Goal: Transaction & Acquisition: Purchase product/service

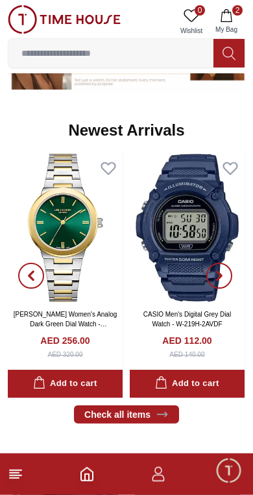
scroll to position [610, 0]
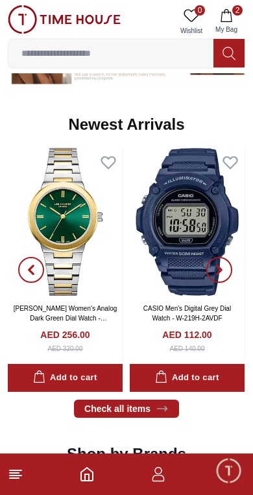
click at [167, 192] on img at bounding box center [187, 222] width 115 height 148
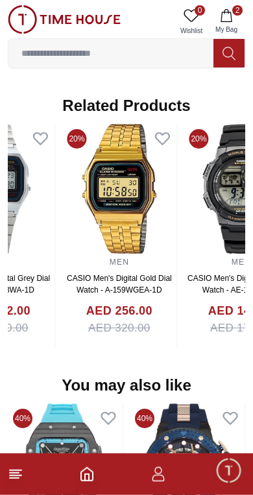
scroll to position [884, 0]
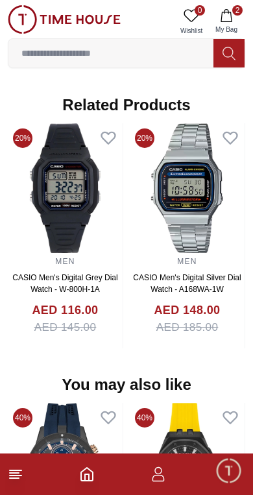
click at [76, 160] on img at bounding box center [65, 188] width 115 height 130
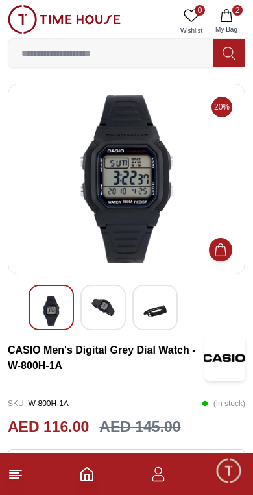
click at [93, 128] on img at bounding box center [126, 179] width 215 height 169
click at [113, 300] on img at bounding box center [102, 307] width 23 height 23
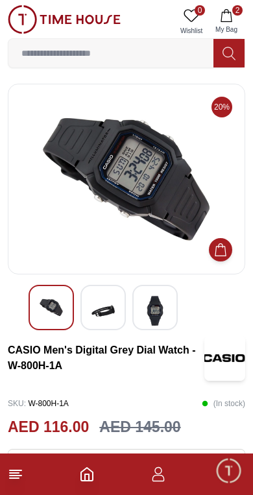
click at [150, 307] on img at bounding box center [154, 311] width 23 height 30
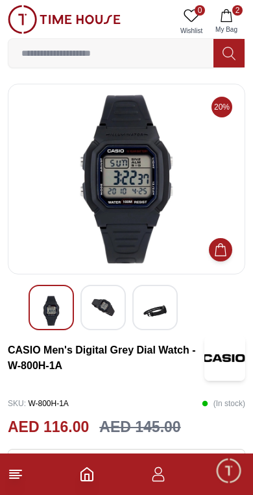
click at [157, 305] on img at bounding box center [154, 311] width 23 height 30
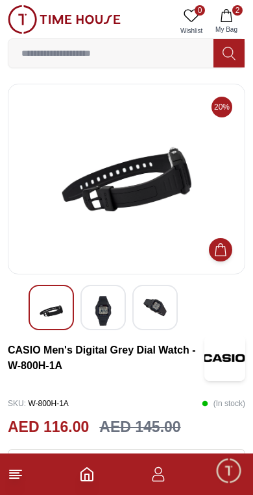
click at [92, 307] on img at bounding box center [102, 311] width 23 height 30
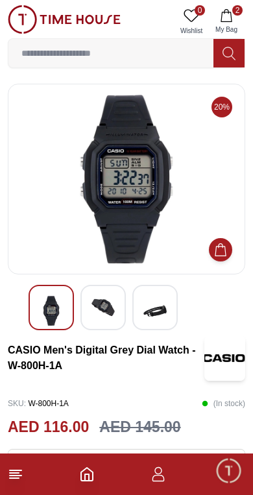
click at [8, 483] on footer "2" at bounding box center [126, 473] width 253 height 41
click at [87, 479] on icon "Home" at bounding box center [87, 474] width 16 height 16
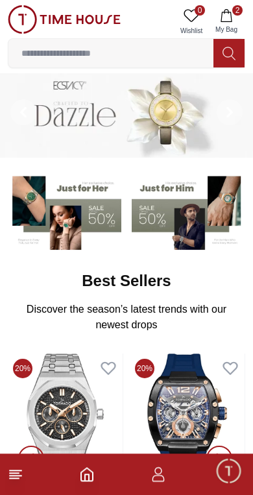
scroll to position [7, 0]
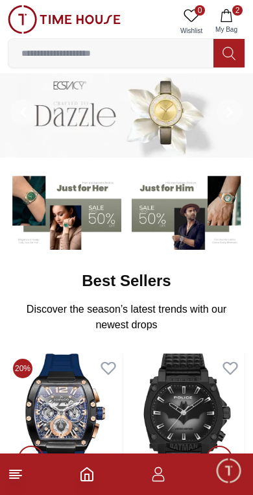
click at [12, 480] on icon at bounding box center [16, 474] width 16 height 16
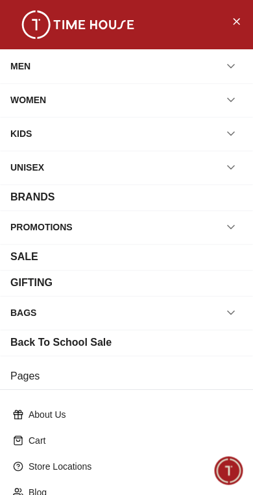
click at [241, 69] on button "button" at bounding box center [230, 65] width 23 height 23
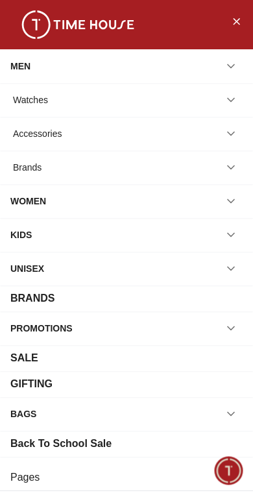
click at [39, 96] on div "Watches" at bounding box center [30, 99] width 35 height 23
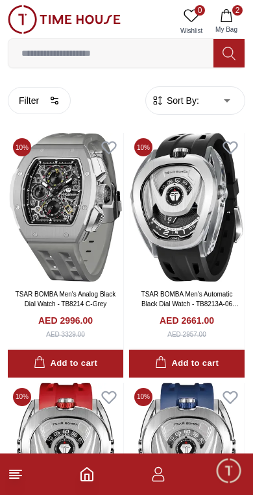
click at [197, 97] on span "Sort By:" at bounding box center [181, 100] width 35 height 13
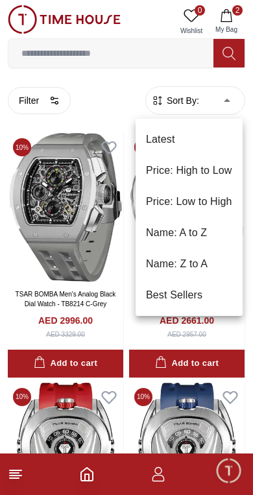
click at [219, 167] on li "Price: High to Low" at bounding box center [188, 170] width 107 height 31
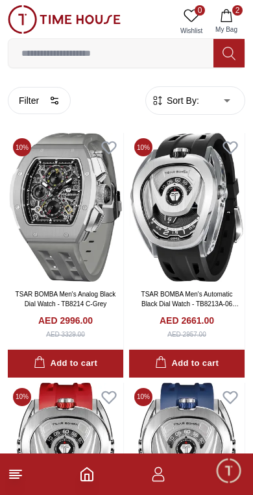
type input "*"
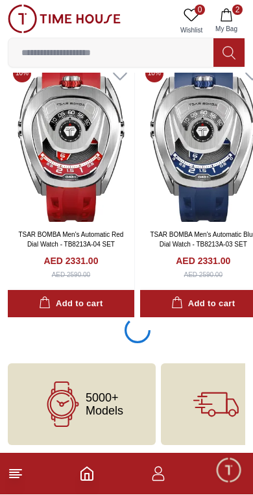
scroll to position [2442, 0]
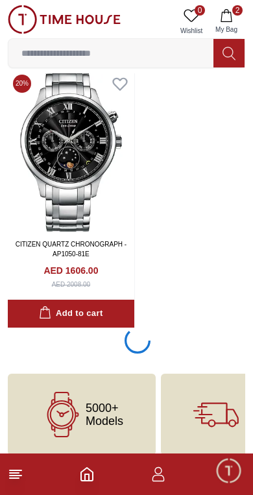
scroll to position [7642, 0]
